Goal: Task Accomplishment & Management: Complete application form

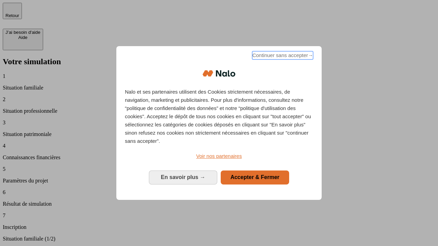
click at [282, 56] on span "Continuer sans accepter →" at bounding box center [282, 55] width 61 height 8
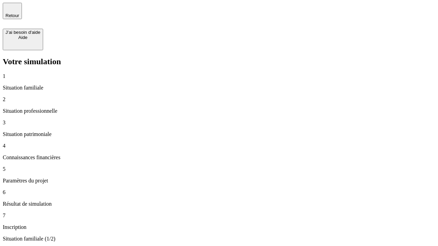
type input "30 000"
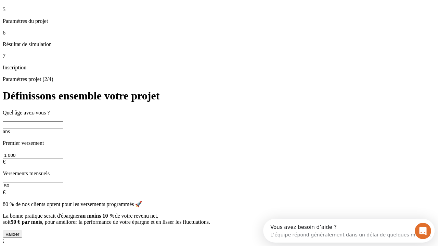
scroll to position [13, 0]
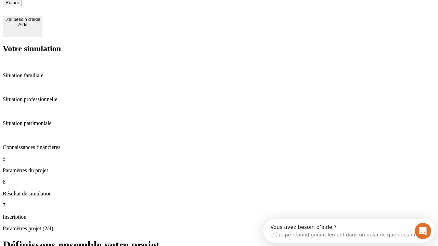
type input "25"
type input "1 000"
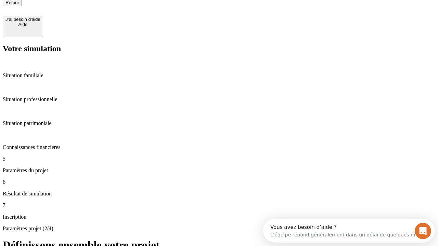
type input "640"
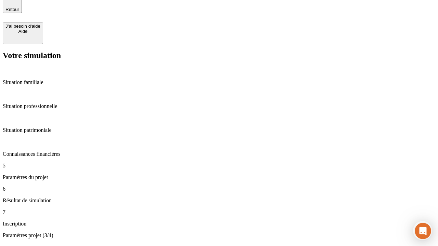
scroll to position [13, 0]
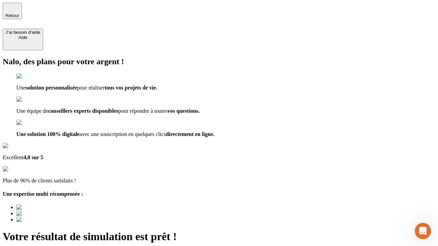
type input "[EMAIL_ADDRESS][PERSON_NAME][DOMAIN_NAME]"
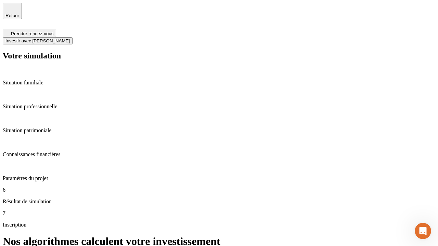
click at [70, 38] on span "Investir avec [PERSON_NAME]" at bounding box center [37, 40] width 64 height 5
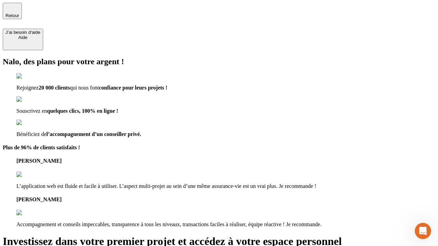
type input "[PERSON_NAME][EMAIL_ADDRESS][DOMAIN_NAME]"
